Goal: Task Accomplishment & Management: Complete application form

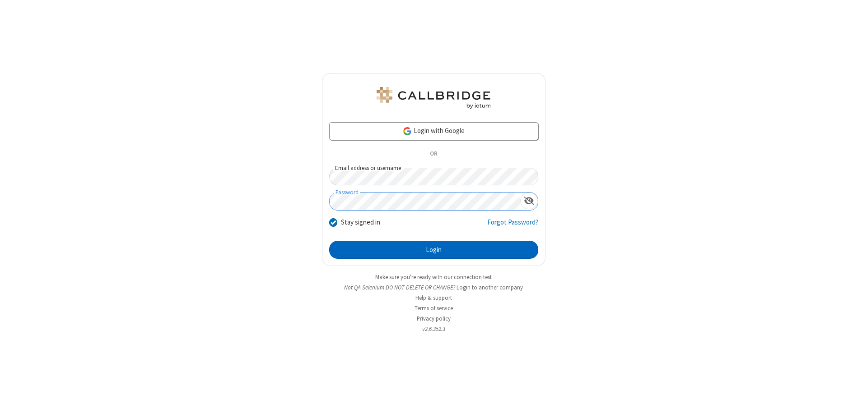
click at [433, 250] on button "Login" at bounding box center [433, 250] width 209 height 18
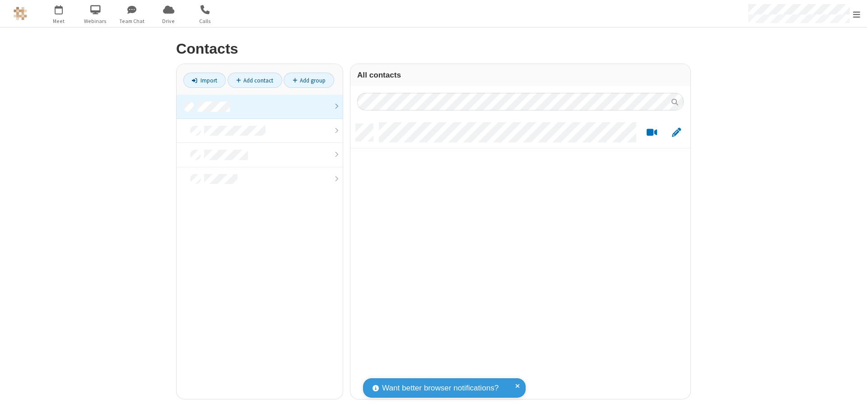
scroll to position [275, 333]
click at [260, 107] on link at bounding box center [259, 107] width 166 height 24
click at [255, 80] on link "Add contact" at bounding box center [254, 80] width 55 height 15
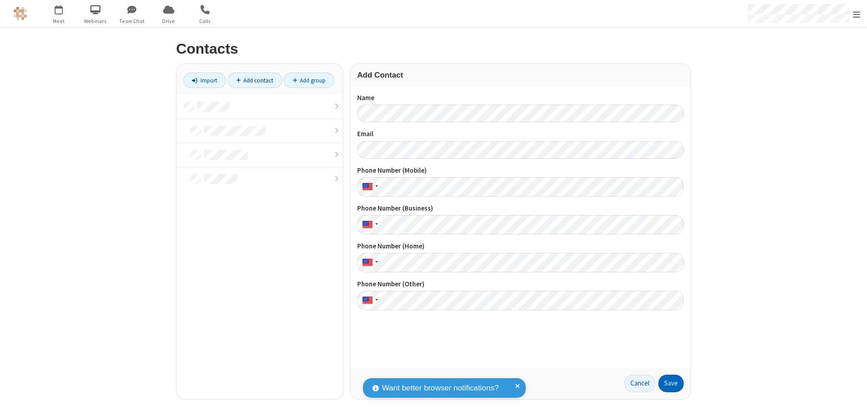
click at [671, 384] on button "Save" at bounding box center [670, 384] width 25 height 18
